Goal: Navigation & Orientation: Understand site structure

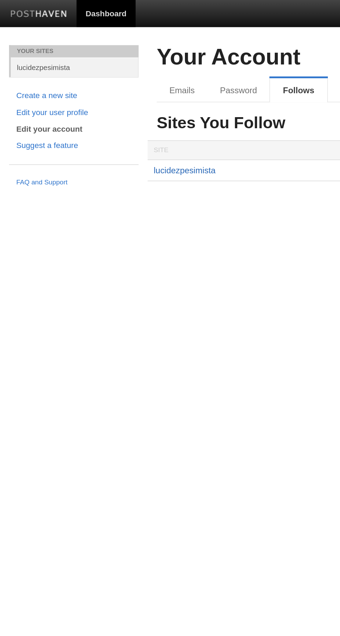
click at [100, 97] on link "lucidezpesimista" at bounding box center [106, 98] width 36 height 6
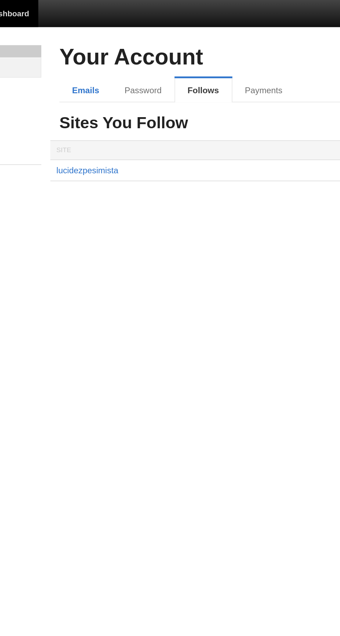
click at [92, 52] on link "Emails" at bounding box center [105, 52] width 30 height 14
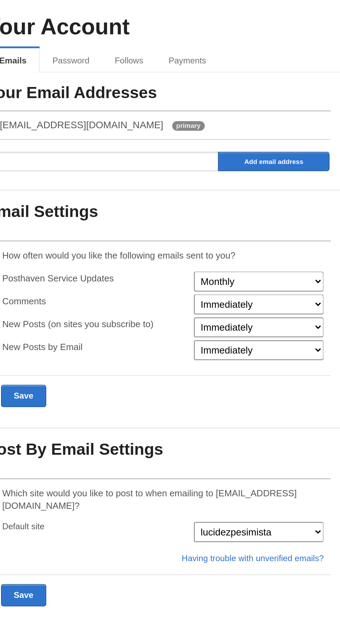
click at [221, 318] on select "lucidezpesimista" at bounding box center [247, 323] width 75 height 11
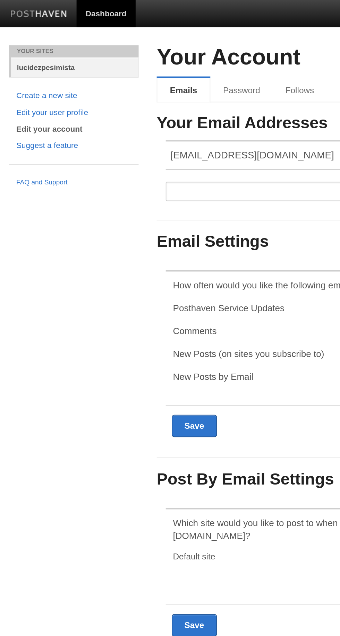
click at [24, 38] on link "lucidezpesimista" at bounding box center [42, 38] width 73 height 11
click at [23, 66] on link "Edit your user profile" at bounding box center [42, 64] width 66 height 7
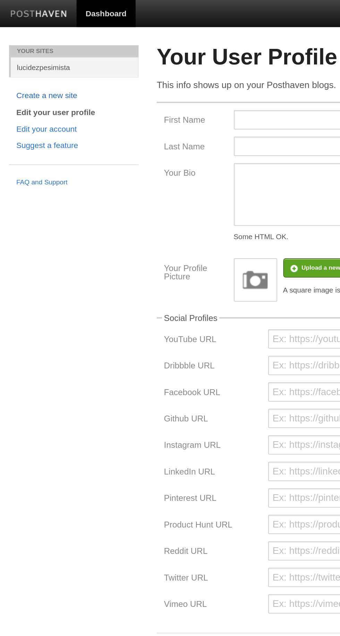
click at [19, 54] on link "Create a new site" at bounding box center [42, 55] width 66 height 7
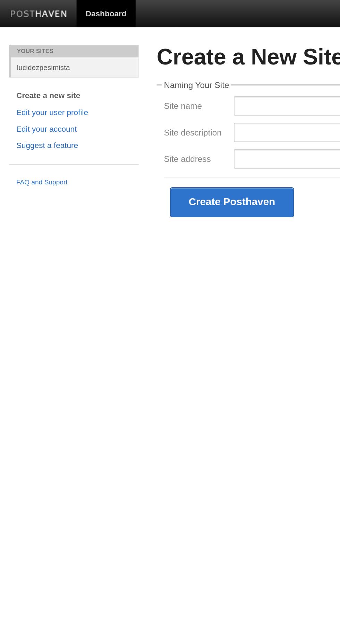
click at [27, 84] on link "Suggest a feature" at bounding box center [42, 83] width 66 height 7
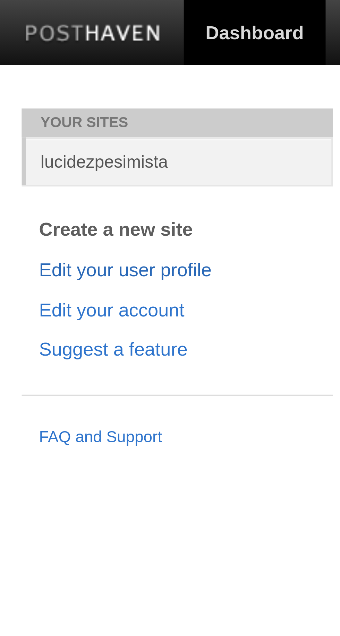
click at [22, 67] on link "Edit your user profile" at bounding box center [42, 64] width 66 height 7
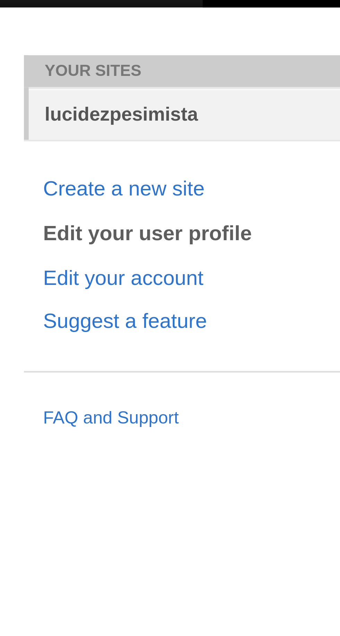
click at [19, 38] on link "lucidezpesimista" at bounding box center [42, 38] width 73 height 11
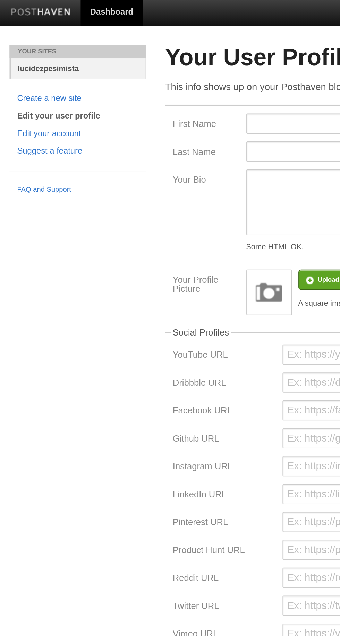
click at [20, 39] on link "lucidezpesimista" at bounding box center [42, 38] width 73 height 11
click at [66, 8] on link "Dashboard" at bounding box center [61, 8] width 34 height 16
